Goal: Find contact information: Find contact information

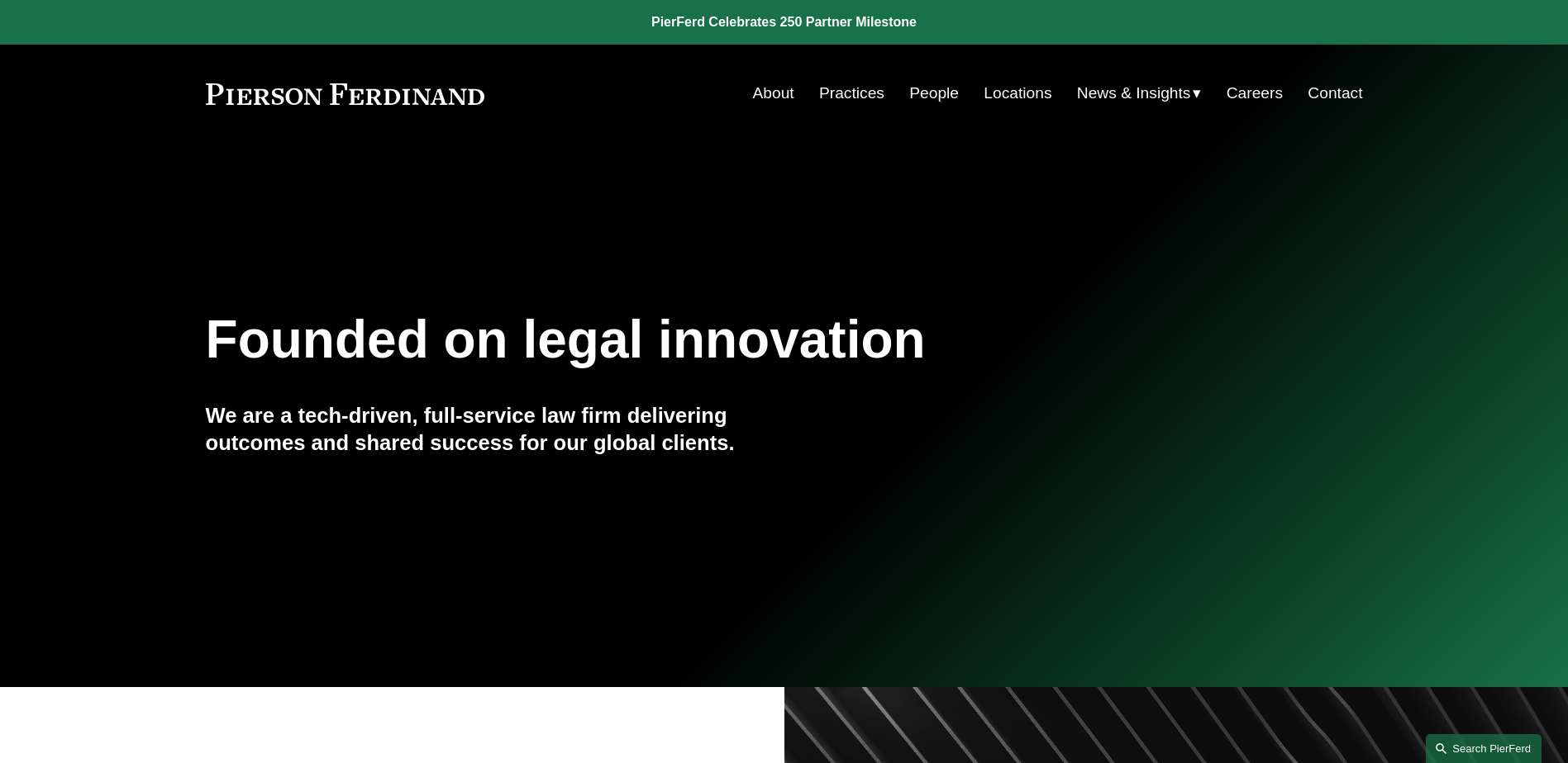
click at [1468, 750] on link "Search this site" at bounding box center [1483, 749] width 116 height 29
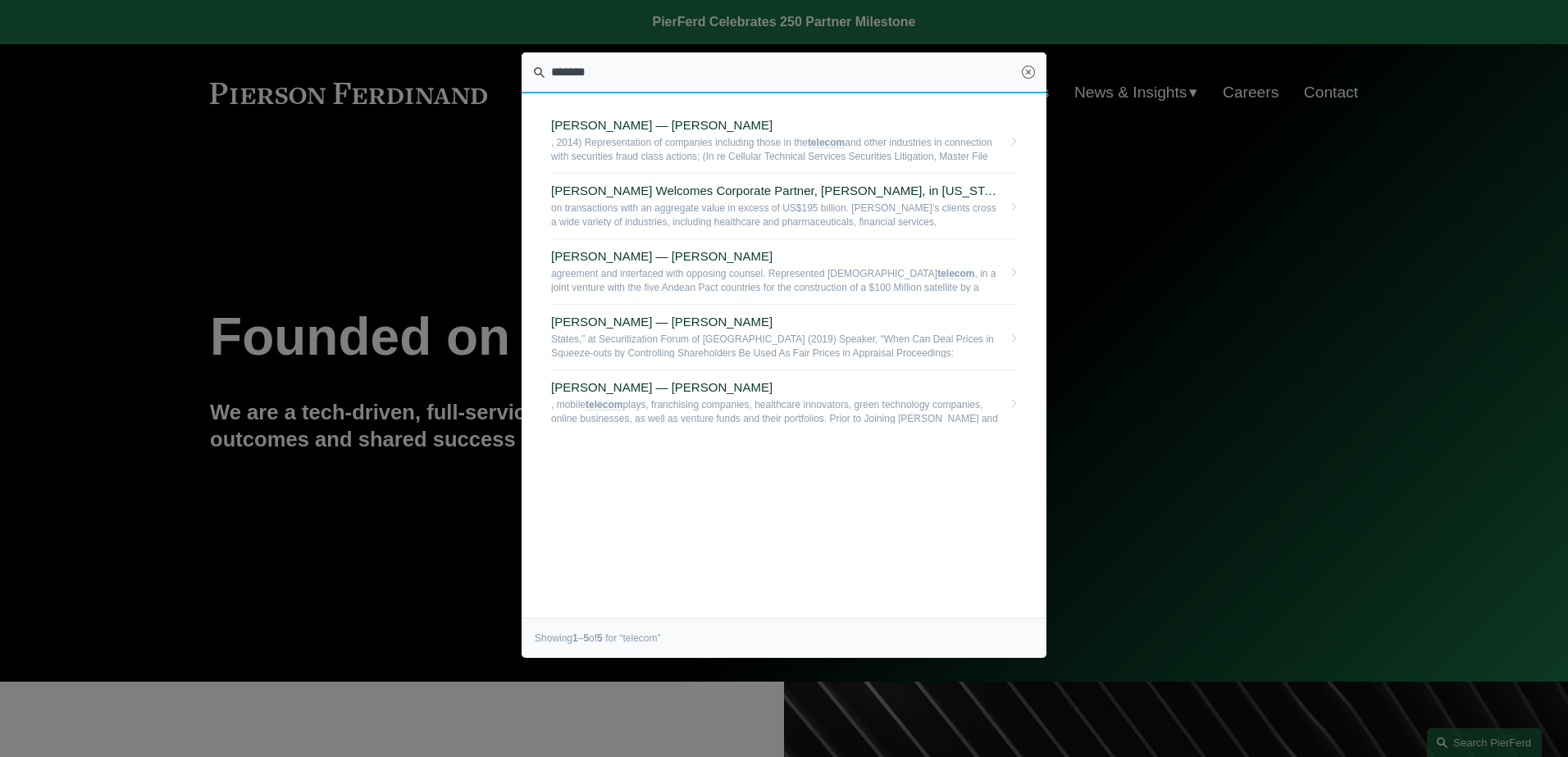
drag, startPoint x: 619, startPoint y: 69, endPoint x: 524, endPoint y: 70, distance: 95.0
click at [524, 70] on input "*******" at bounding box center [784, 73] width 524 height 41
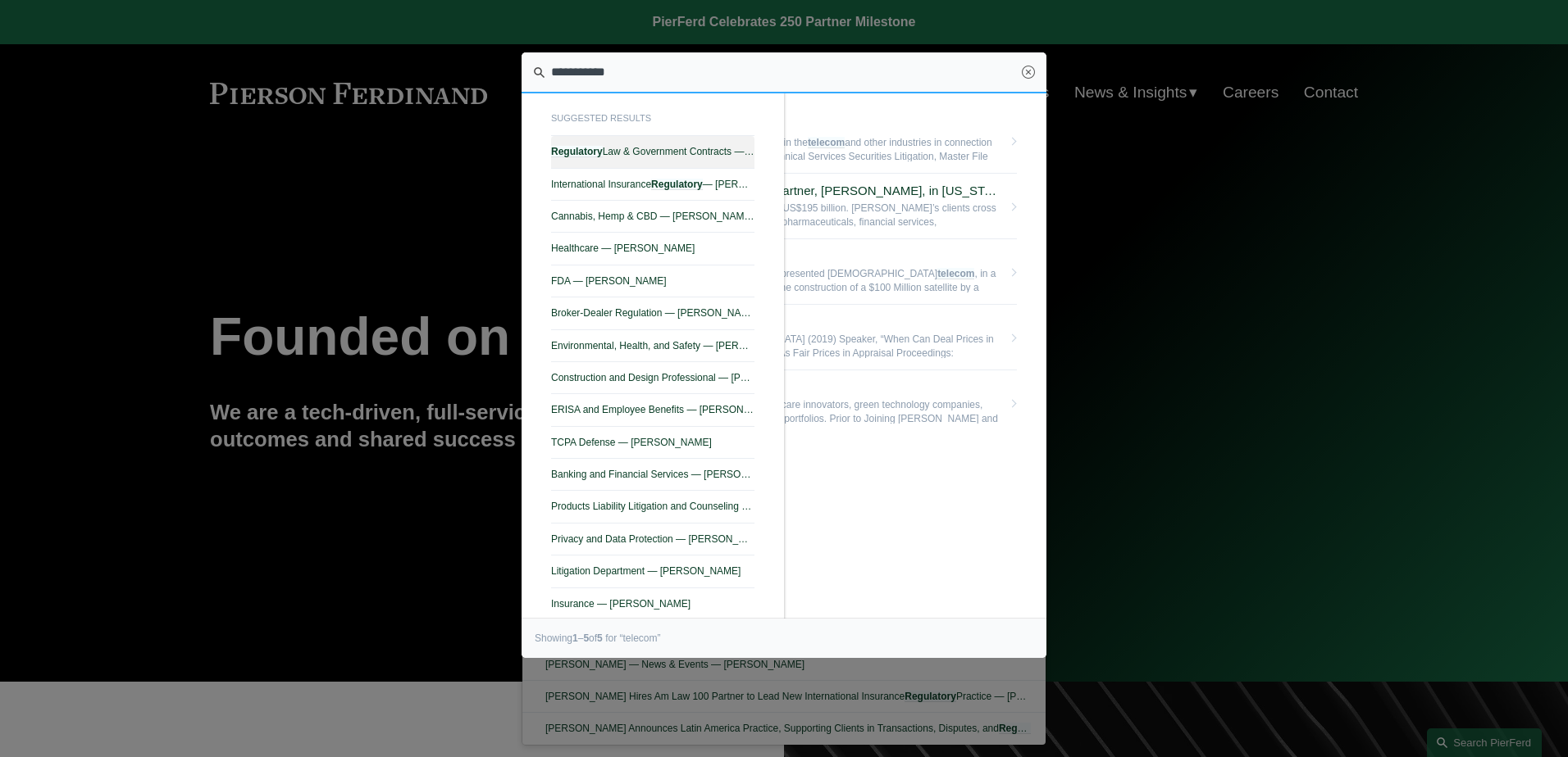
click at [592, 150] on em "Regulatory" at bounding box center [576, 152] width 52 height 12
type input "**********"
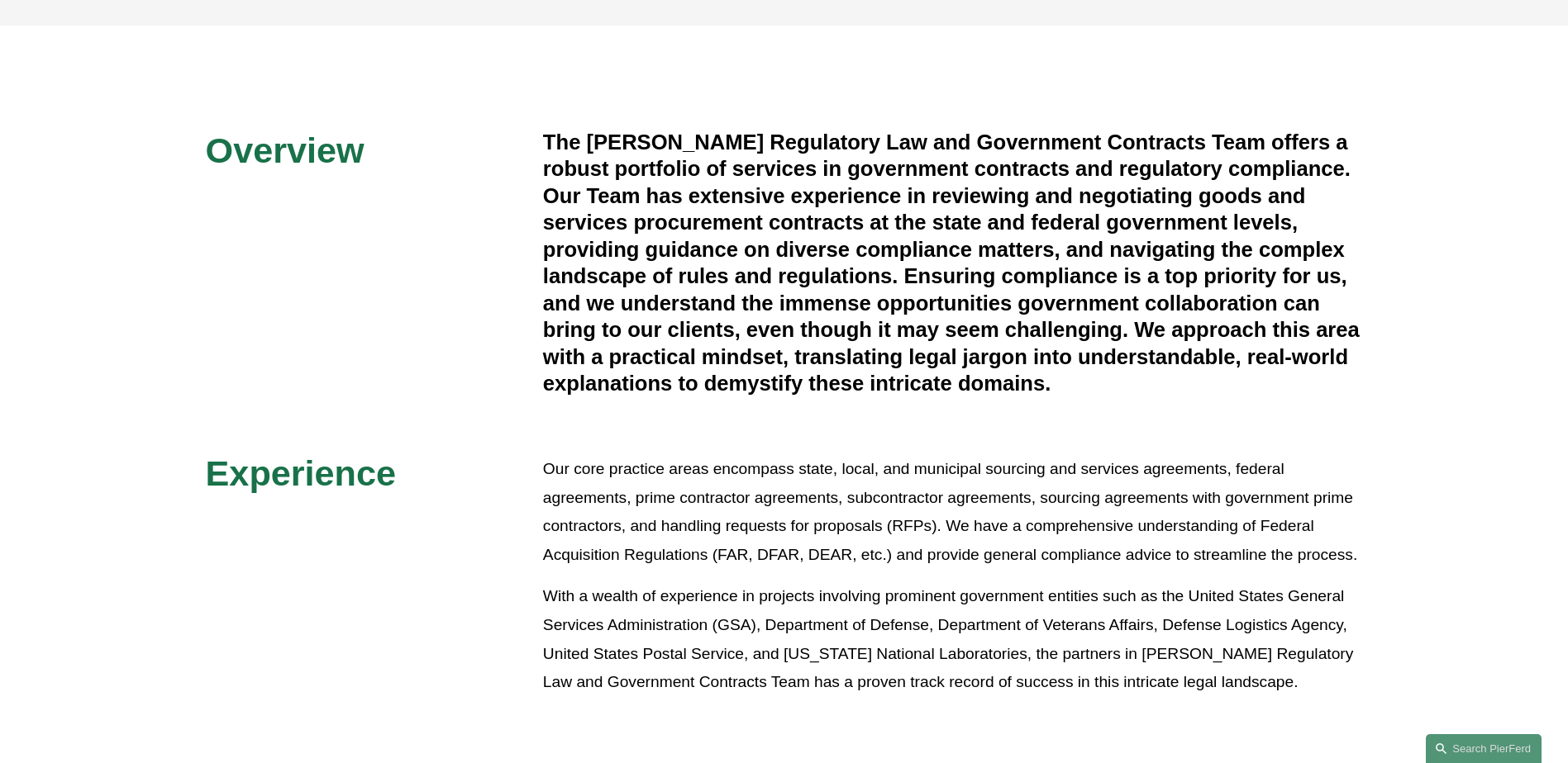
scroll to position [661, 0]
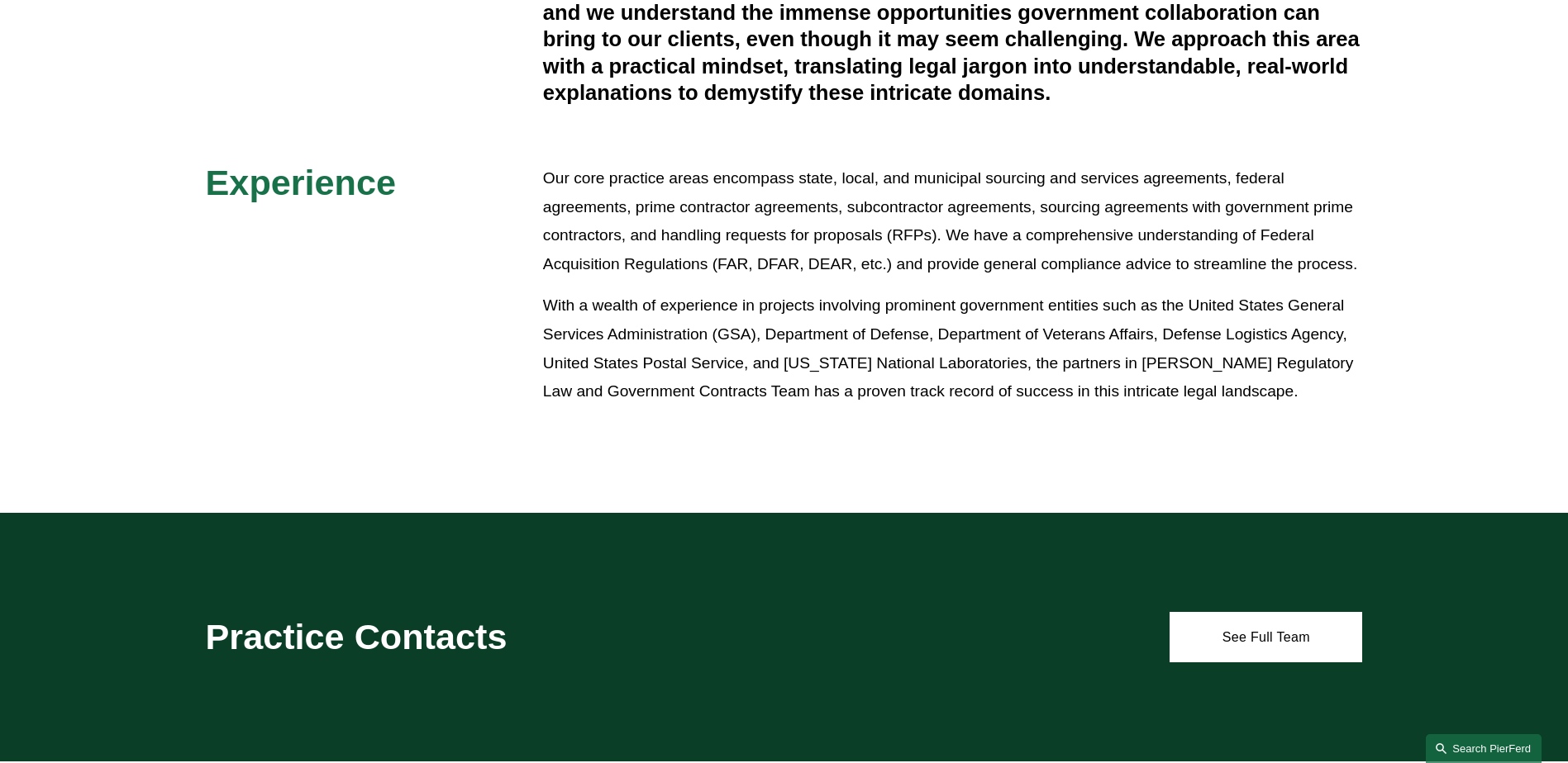
click at [1468, 749] on link "Search this site" at bounding box center [1483, 749] width 116 height 29
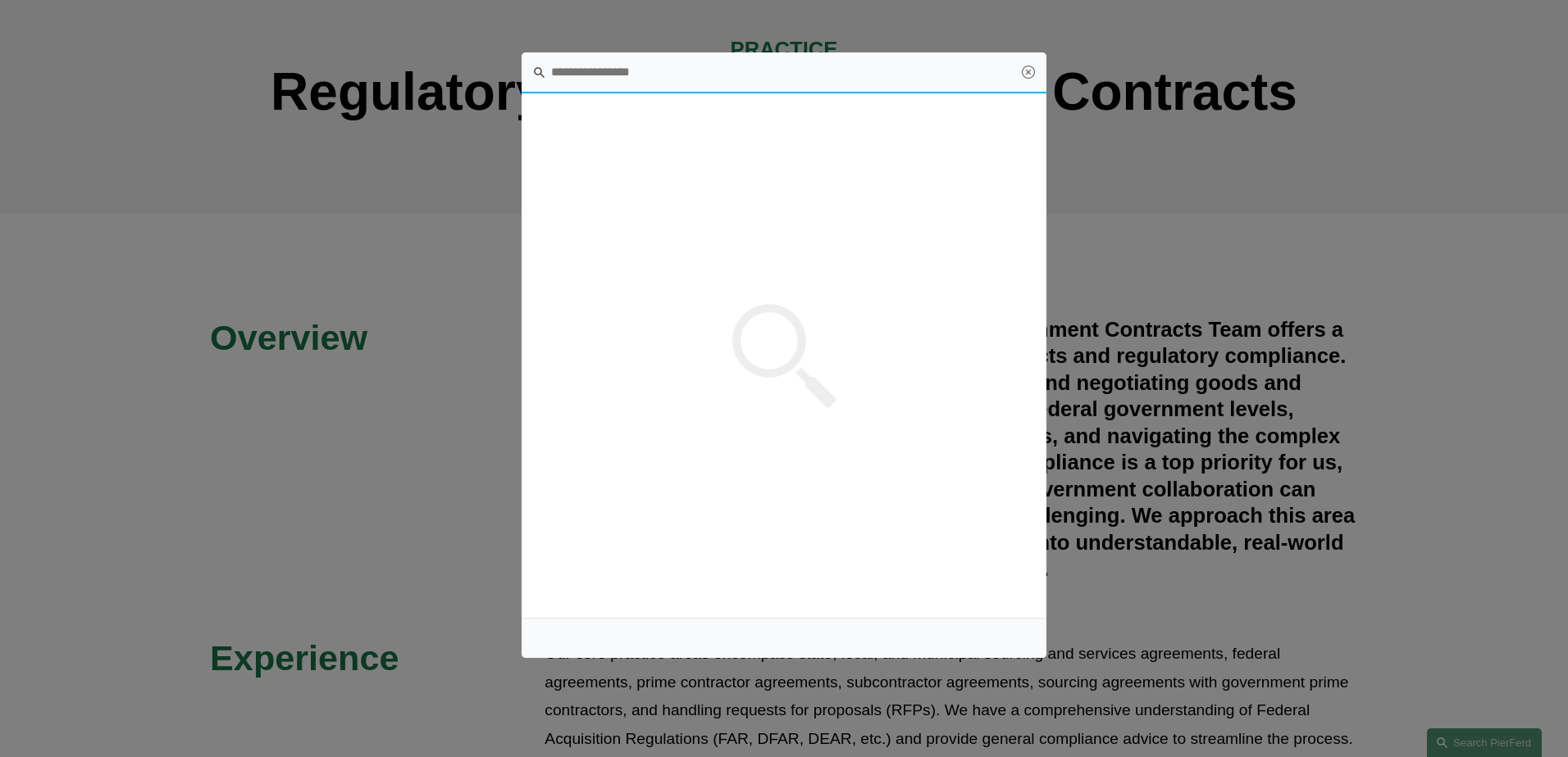
scroll to position [0, 0]
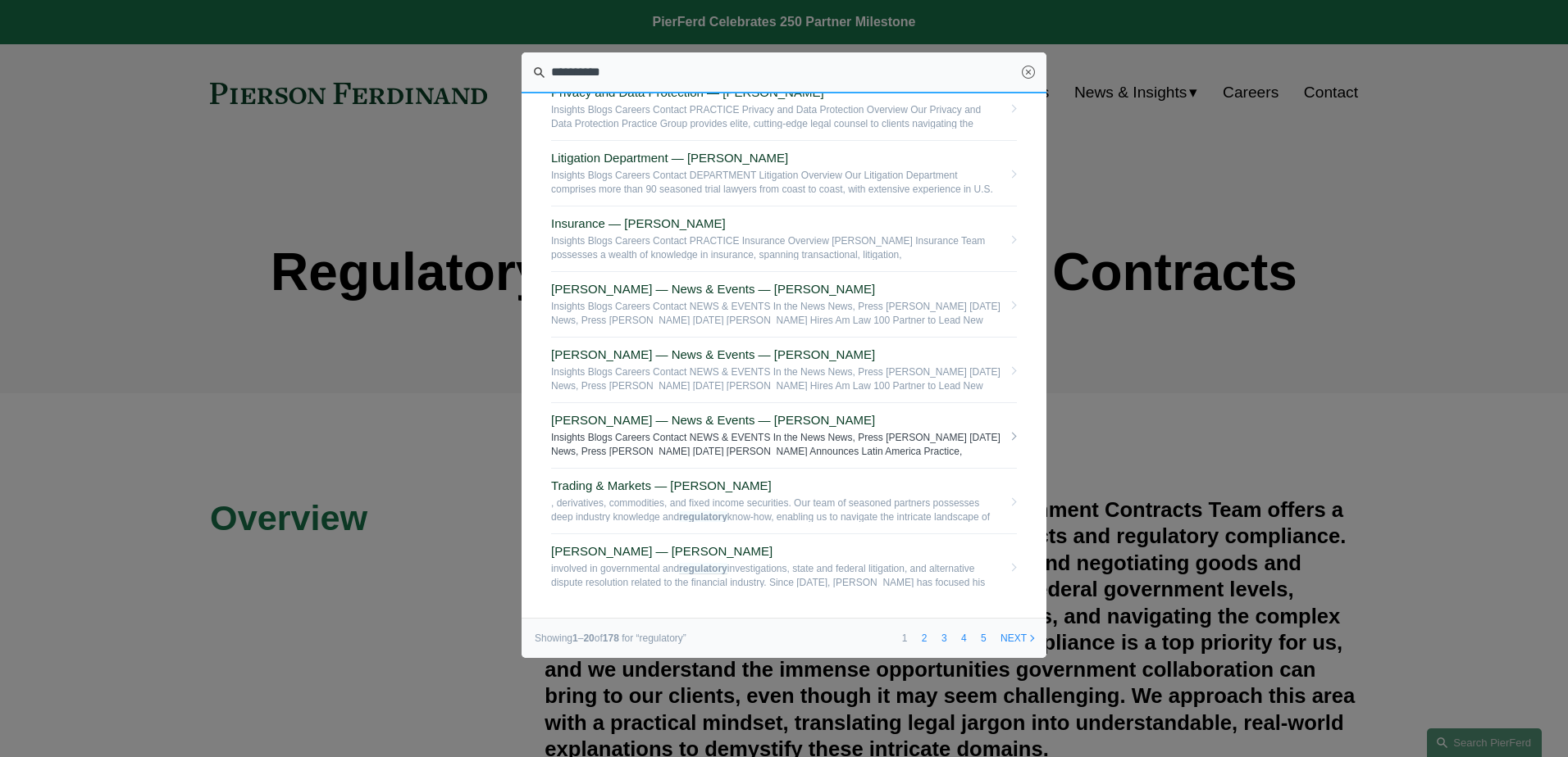
scroll to position [870, 0]
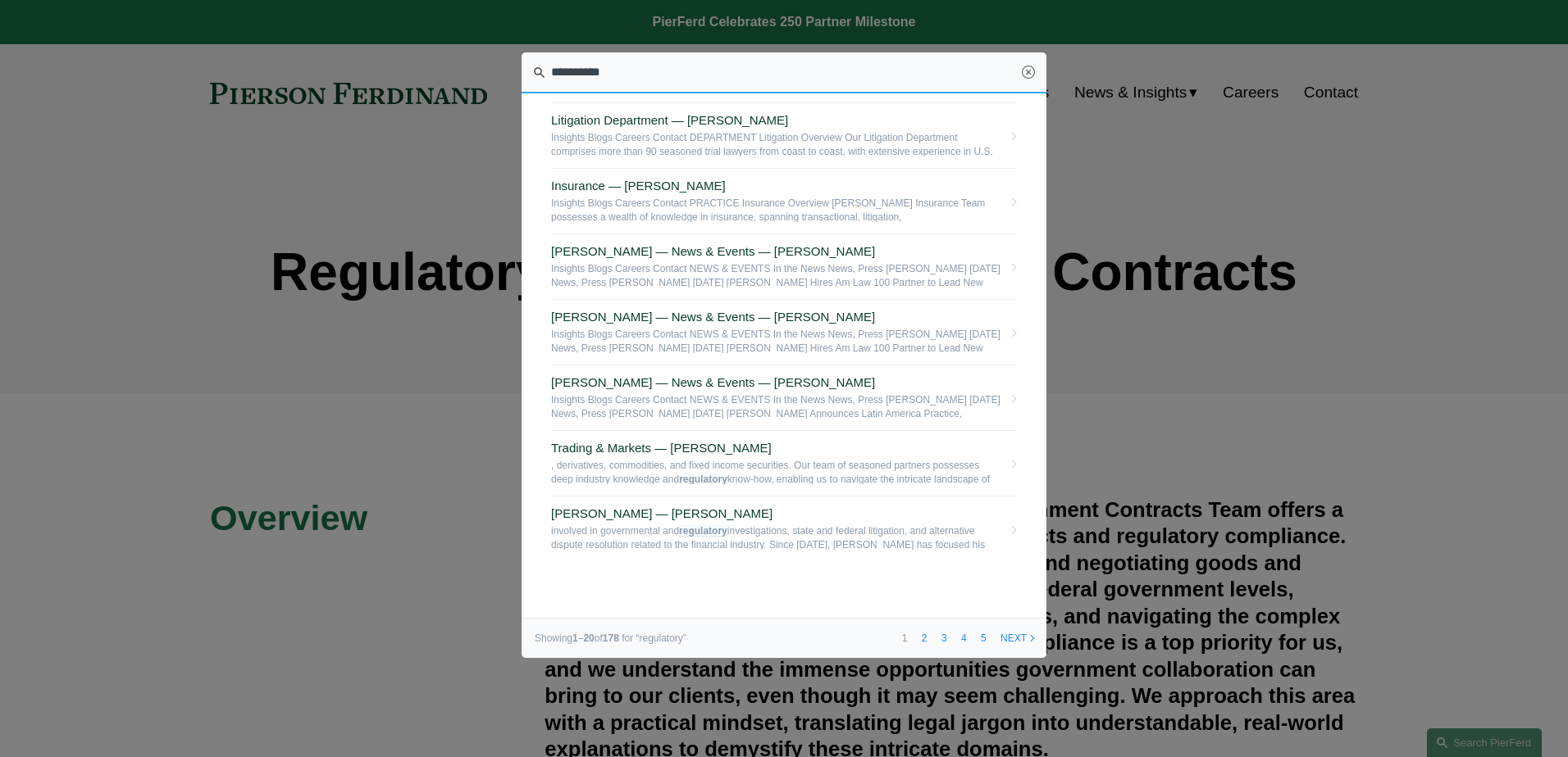
drag, startPoint x: 613, startPoint y: 81, endPoint x: 474, endPoint y: 88, distance: 139.2
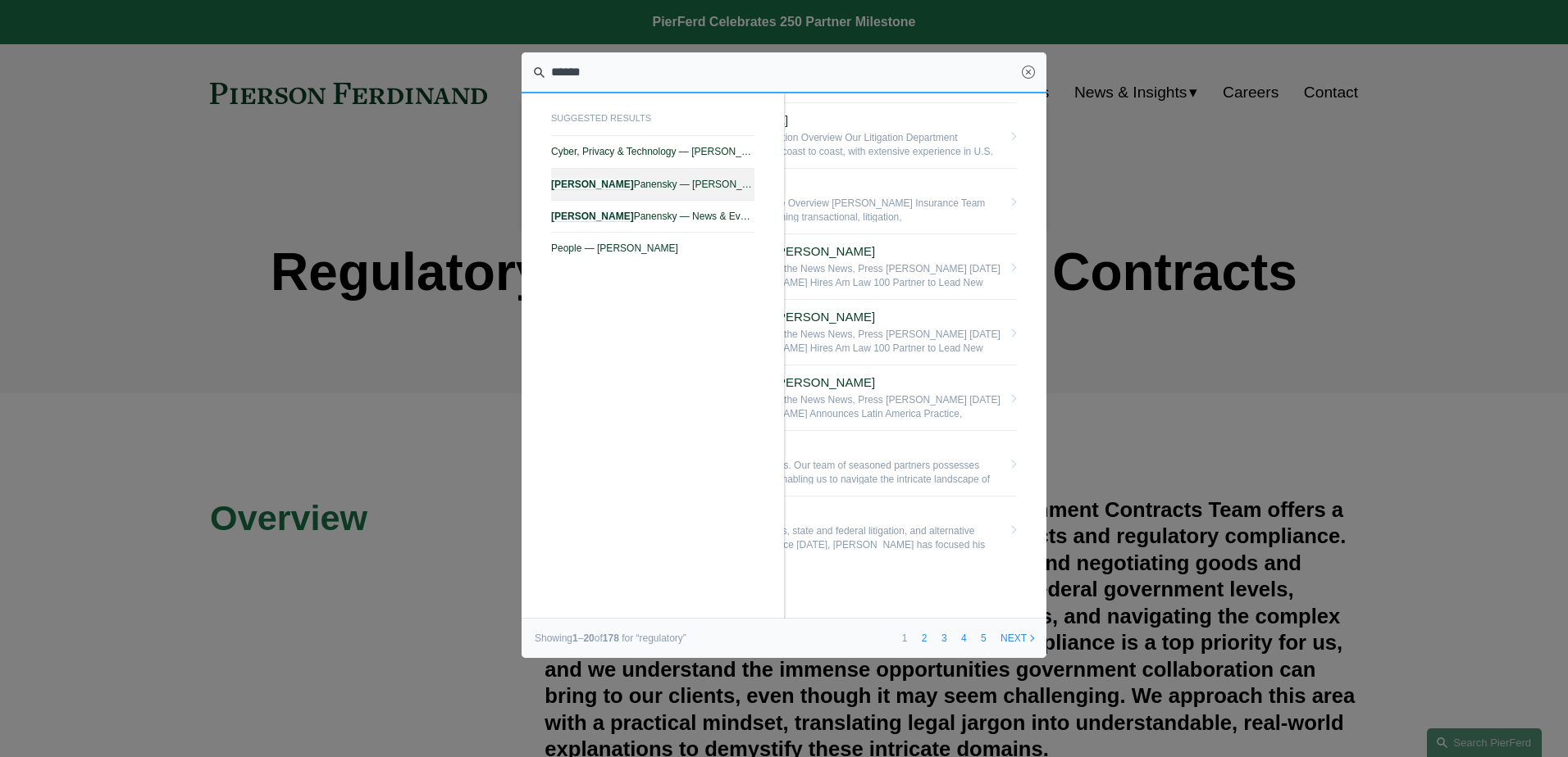
click at [665, 182] on span "Stuart Panensky — Pierson Ferdinand LLP" at bounding box center [652, 184] width 203 height 12
type input "******"
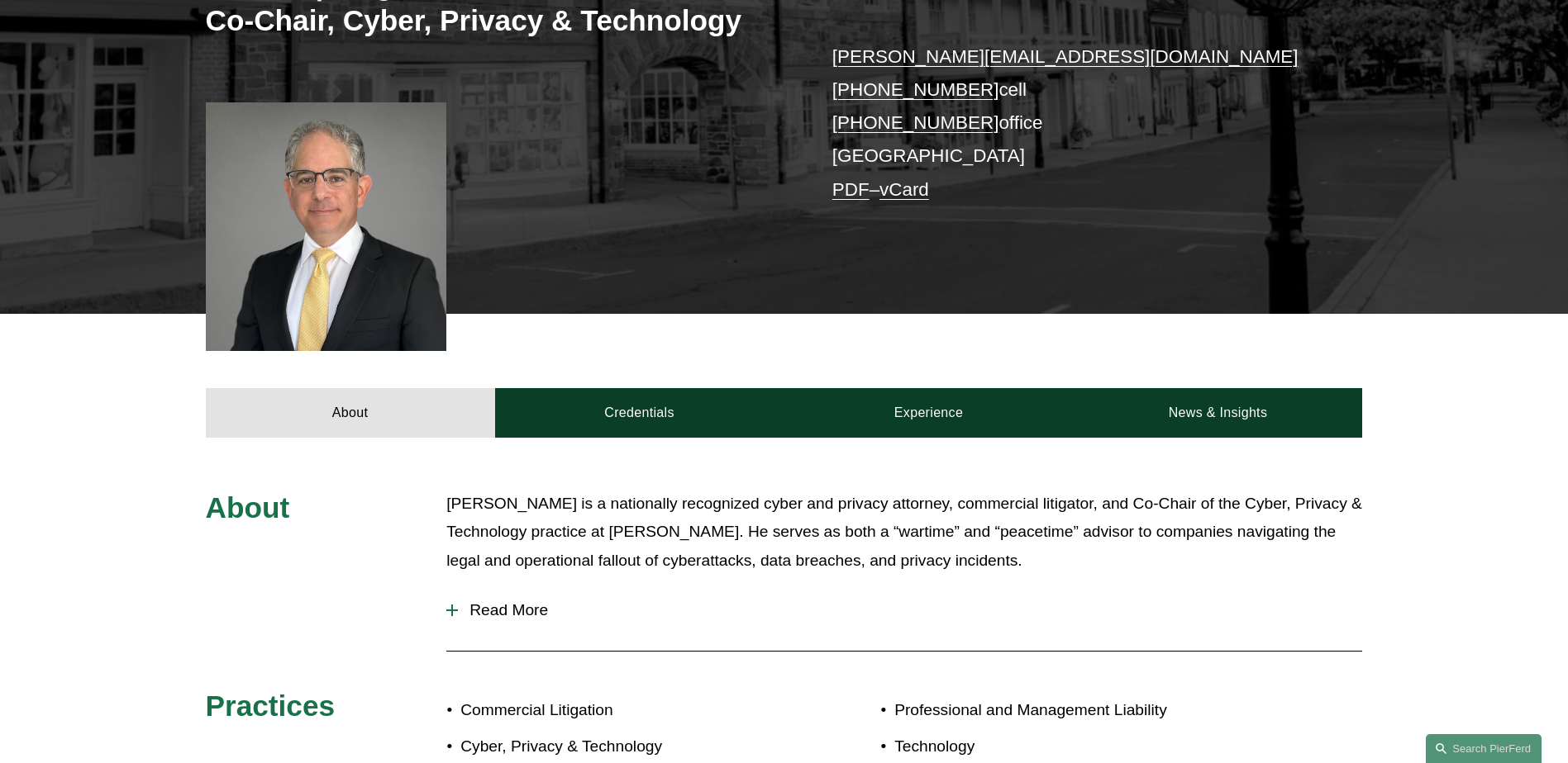
scroll to position [661, 0]
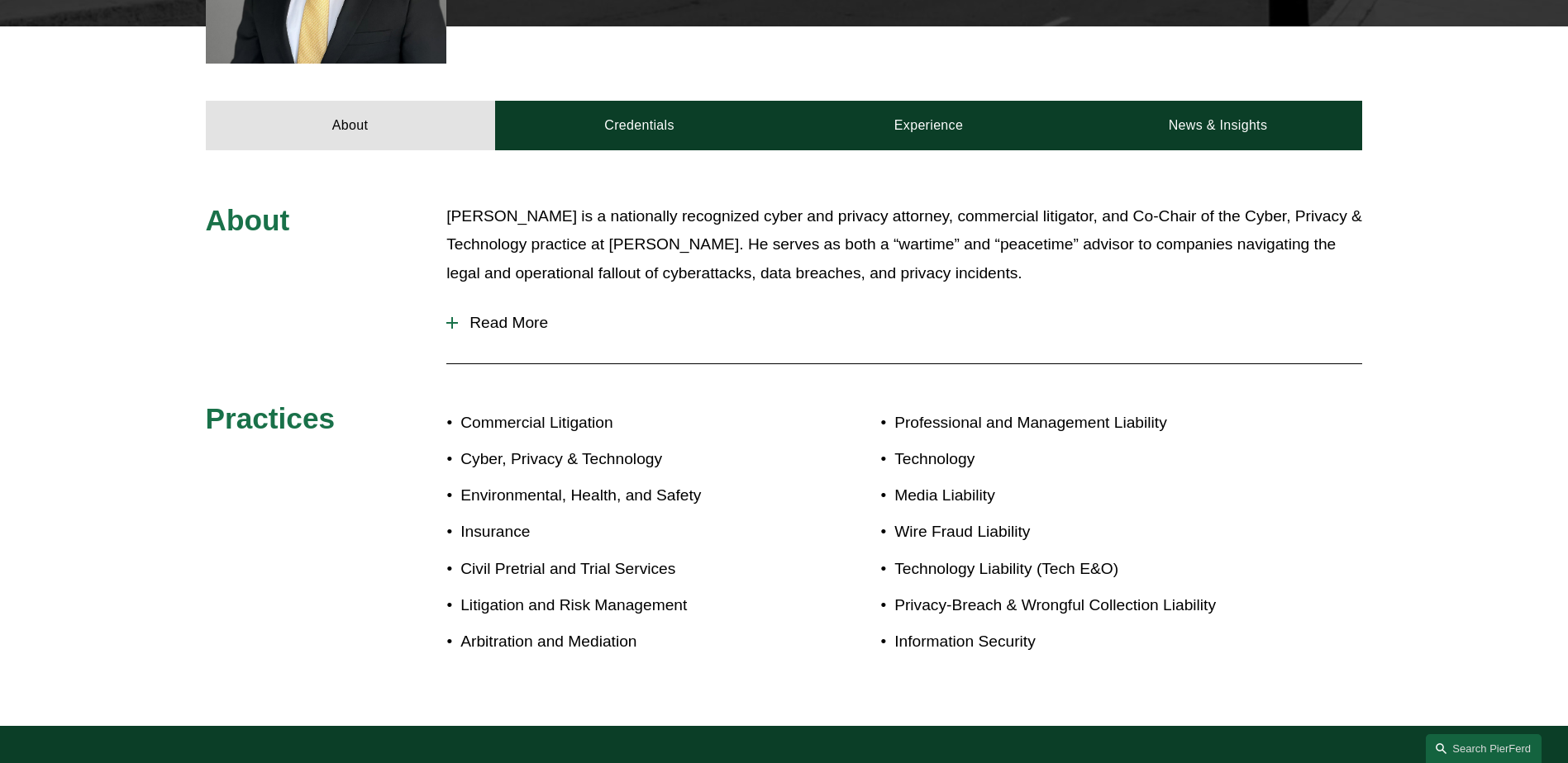
click at [486, 326] on span "Read More" at bounding box center [910, 323] width 904 height 18
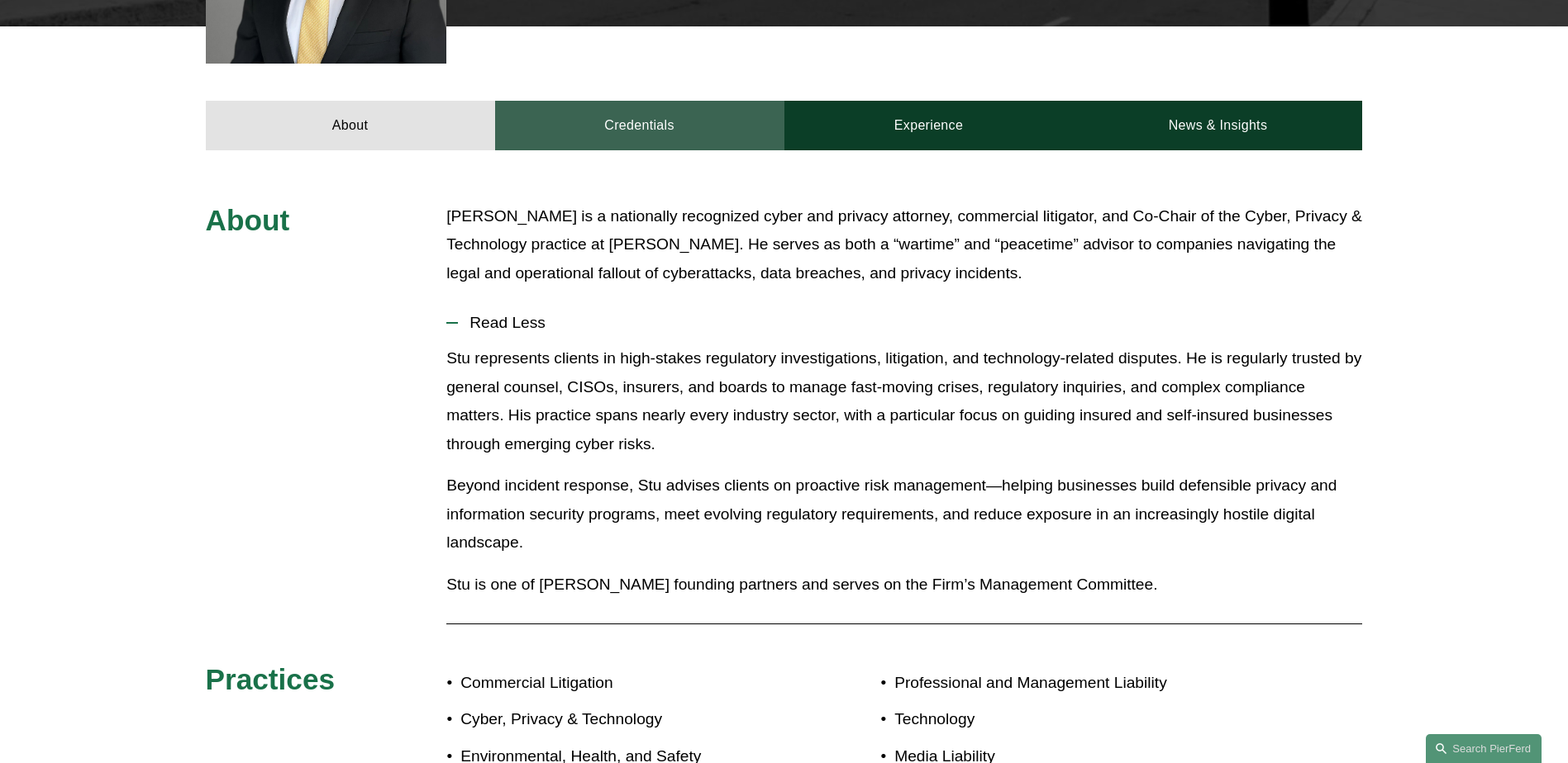
click at [639, 126] on link "Credentials" at bounding box center [640, 126] width 290 height 50
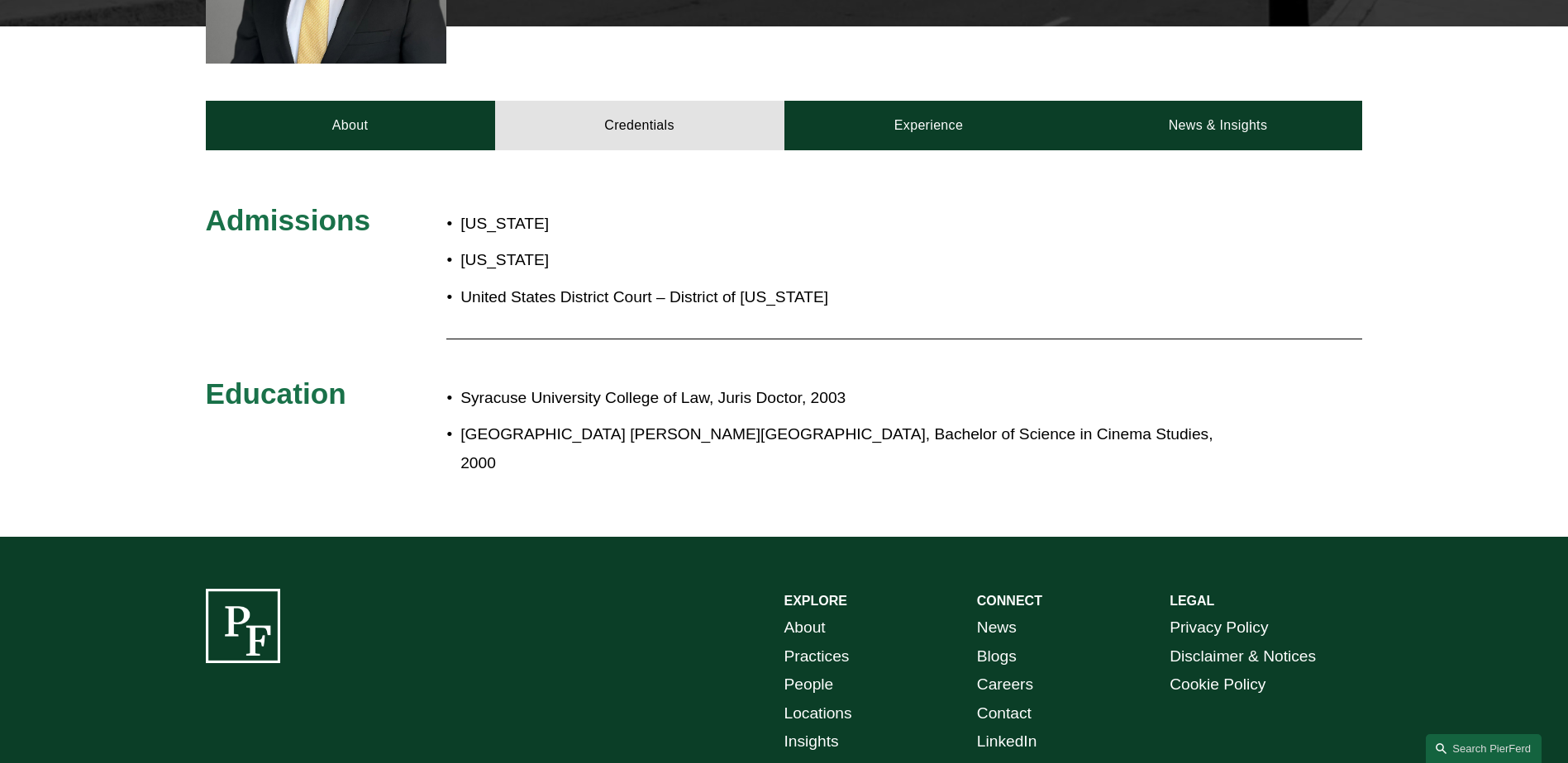
scroll to position [0, 0]
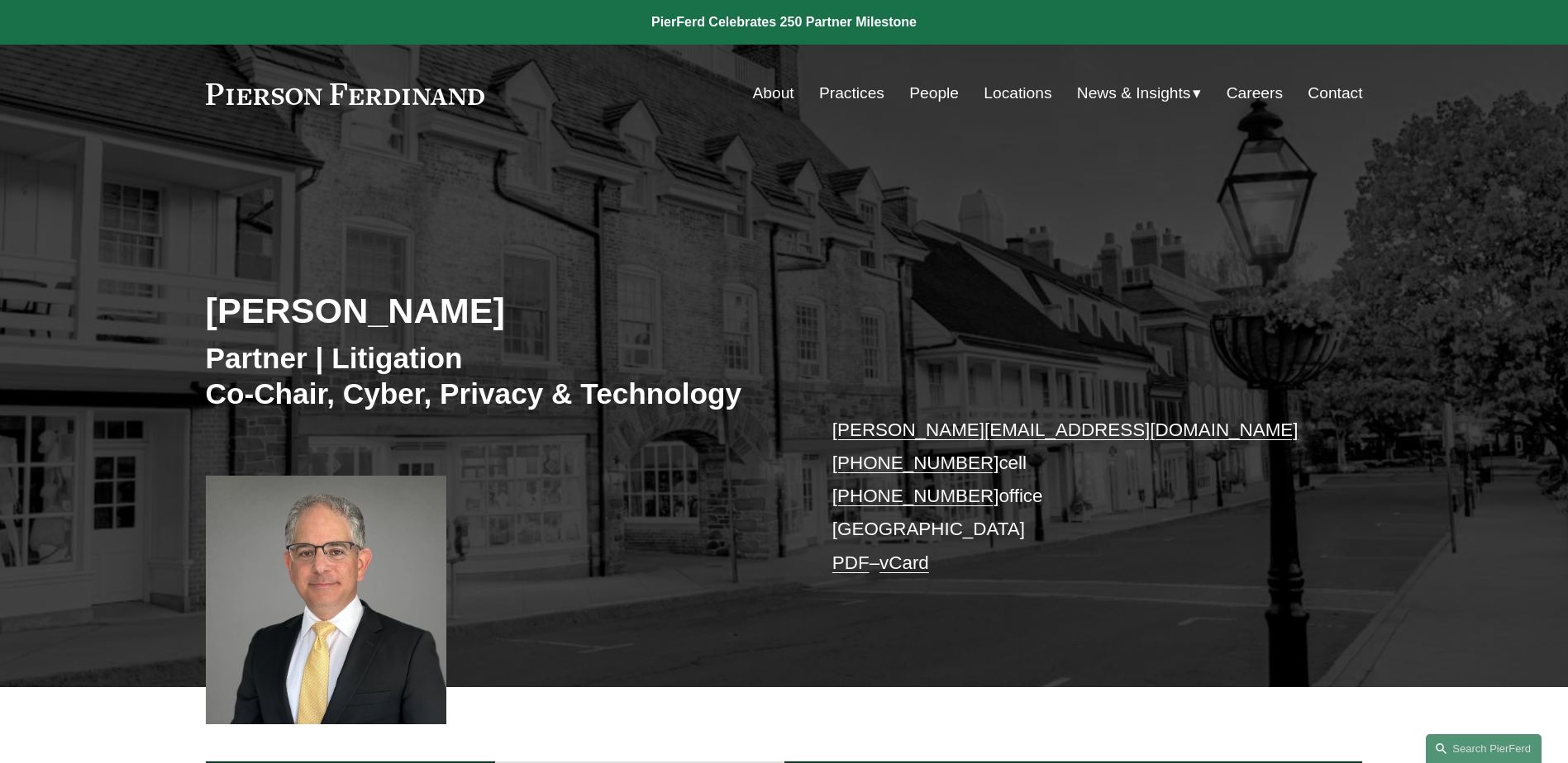
click at [1018, 87] on link "Locations" at bounding box center [1017, 93] width 67 height 32
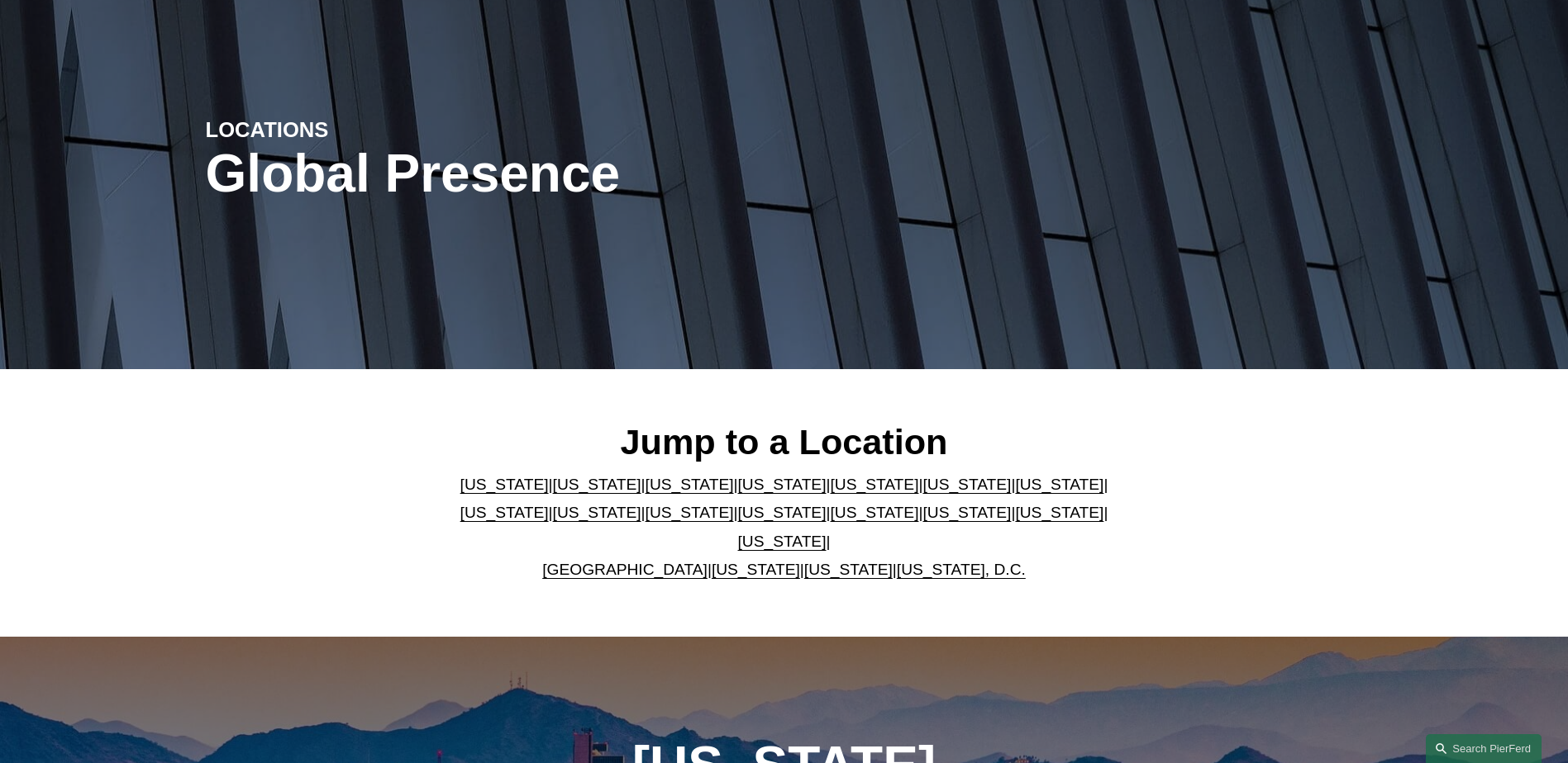
scroll to position [166, 0]
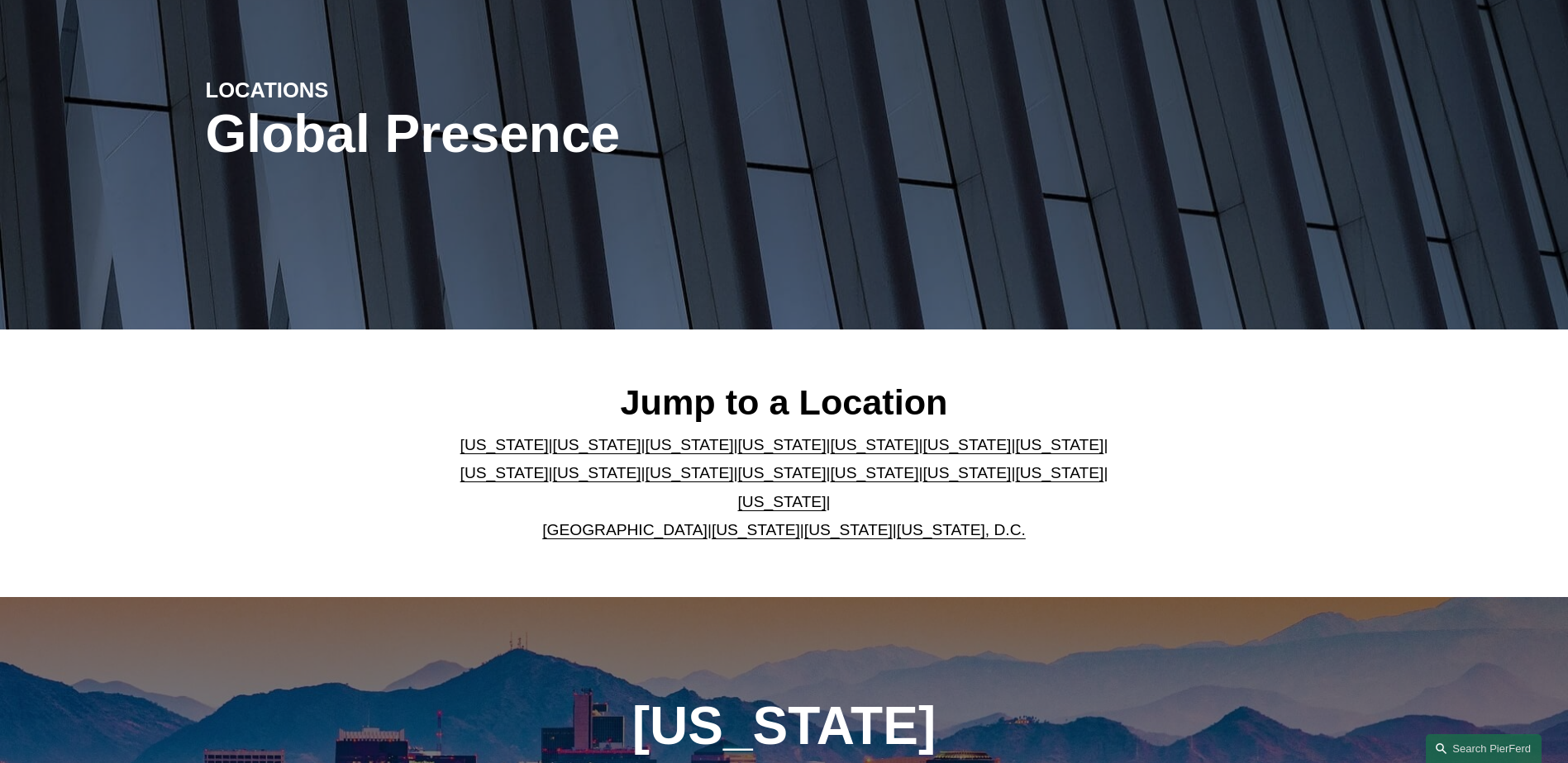
click at [738, 480] on link "New York" at bounding box center [782, 473] width 88 height 17
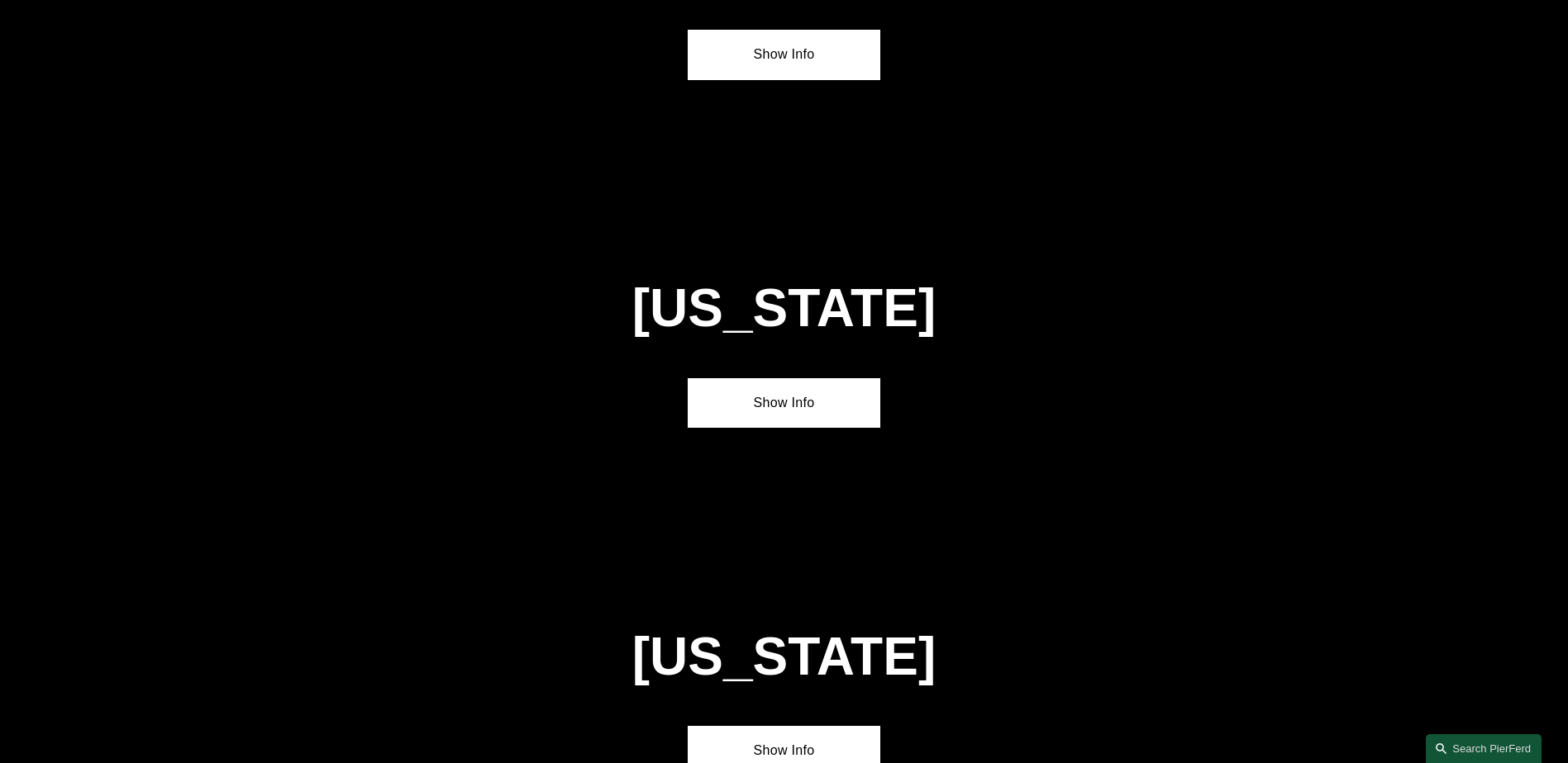
scroll to position [4230, 0]
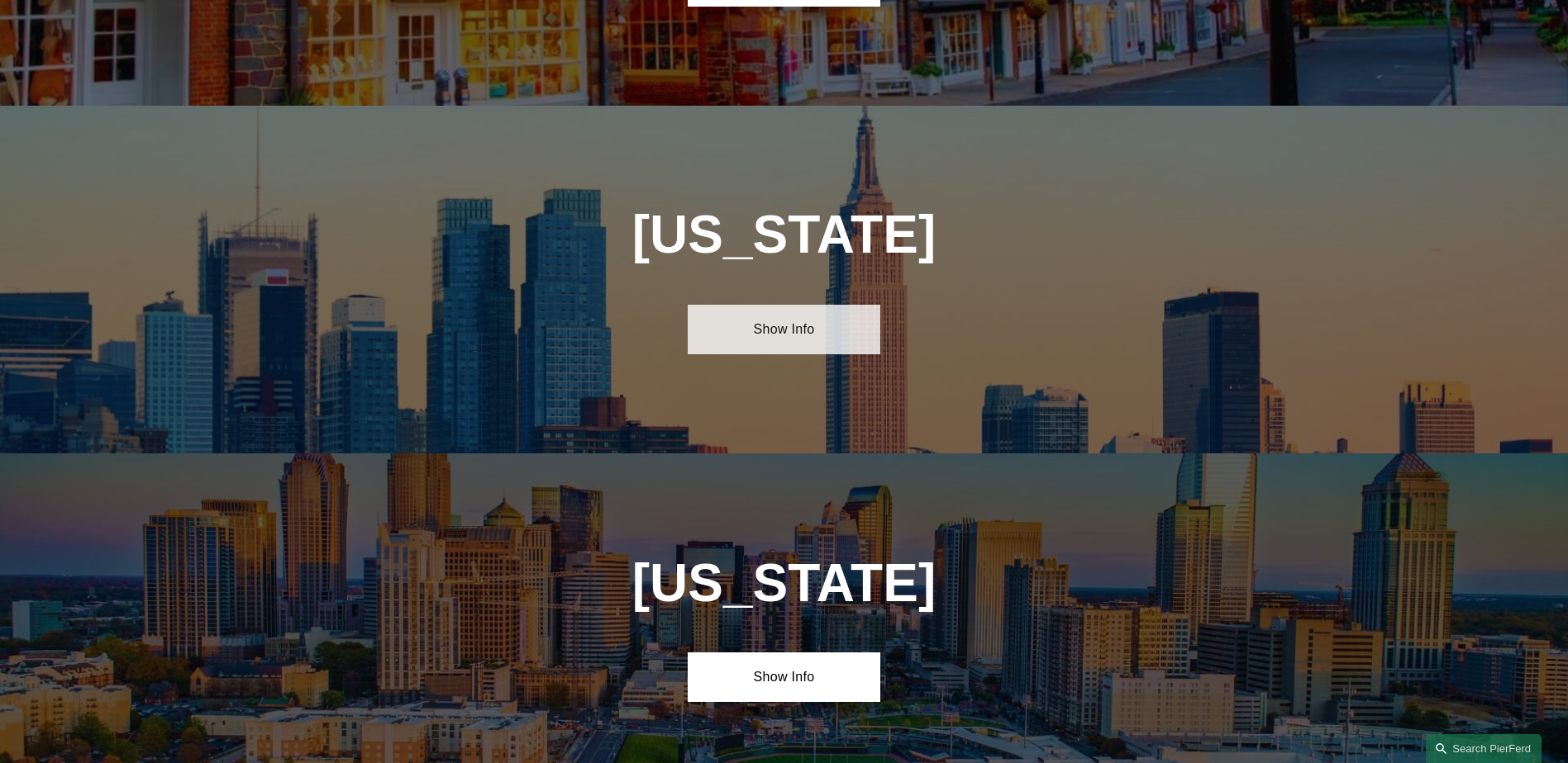
click at [799, 305] on link "Show Info" at bounding box center [783, 329] width 192 height 50
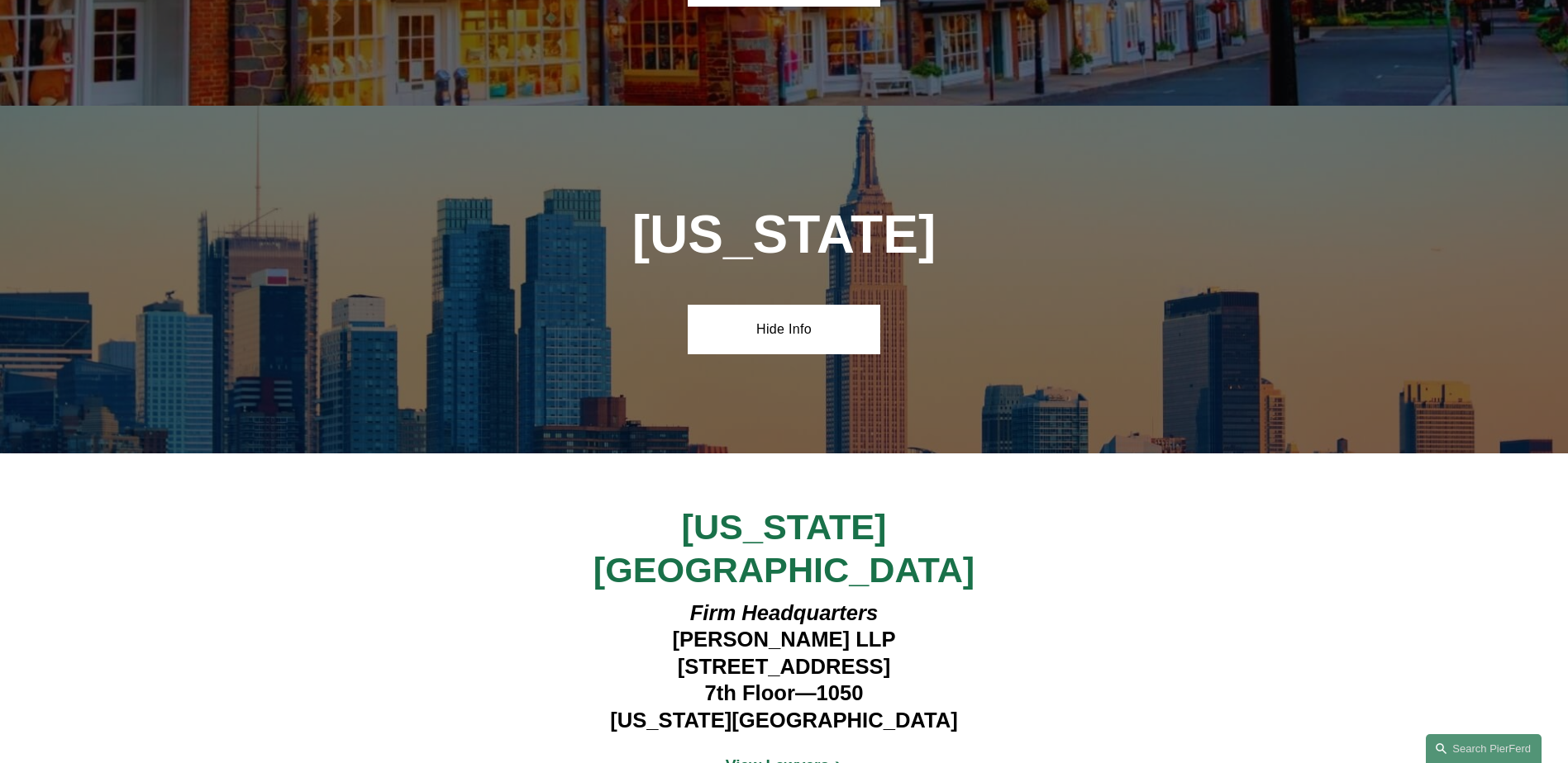
click at [772, 757] on strong "View Lawyers" at bounding box center [777, 765] width 104 height 17
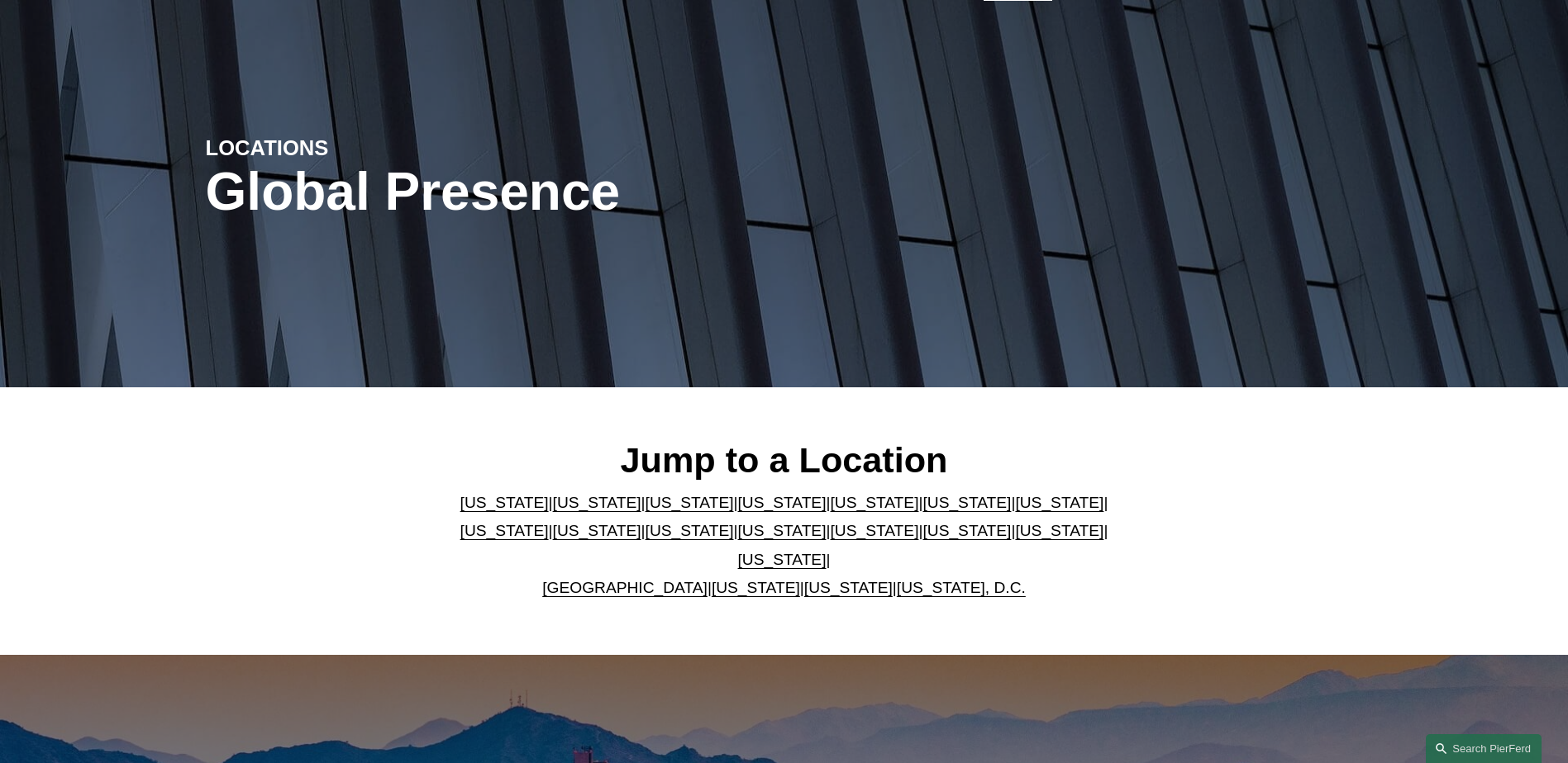
scroll to position [0, 0]
